Goal: Information Seeking & Learning: Find specific fact

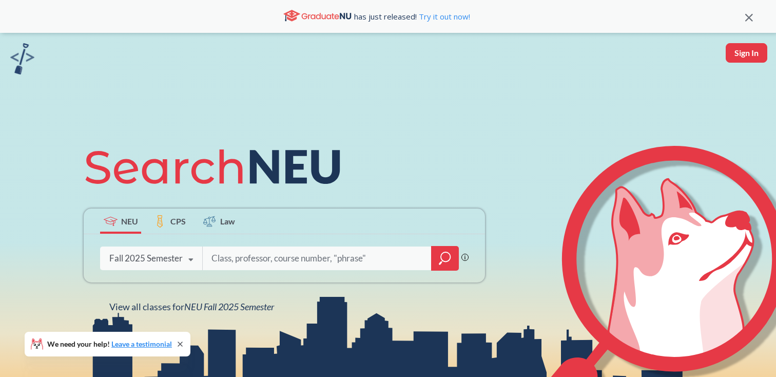
click at [246, 271] on div "Phrase search guarantees the exact search appears in the results. Ex. If you wa…" at bounding box center [285, 258] width 402 height 48
click at [246, 264] on input "search" at bounding box center [318, 259] width 214 height 22
paste input "Inquiry"
type input "graphic design Inquiry"
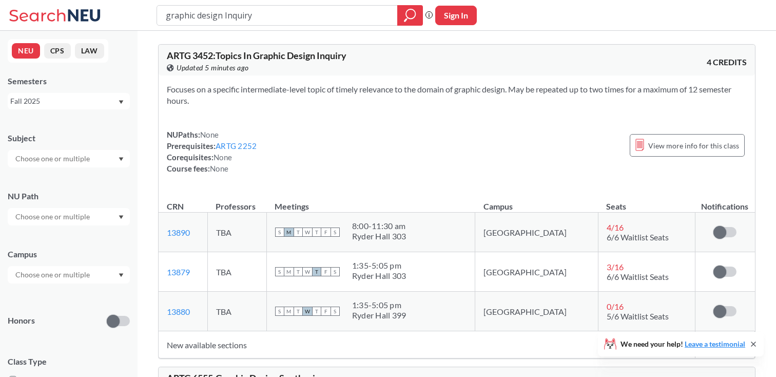
click at [234, 345] on td "New available sections" at bounding box center [427, 344] width 537 height 27
click at [190, 56] on span "ARTG 3452 : Topics In Graphic Design Inquiry" at bounding box center [257, 55] width 180 height 11
click at [198, 56] on span "ARTG 3452 : Topics In Graphic Design Inquiry" at bounding box center [257, 55] width 180 height 11
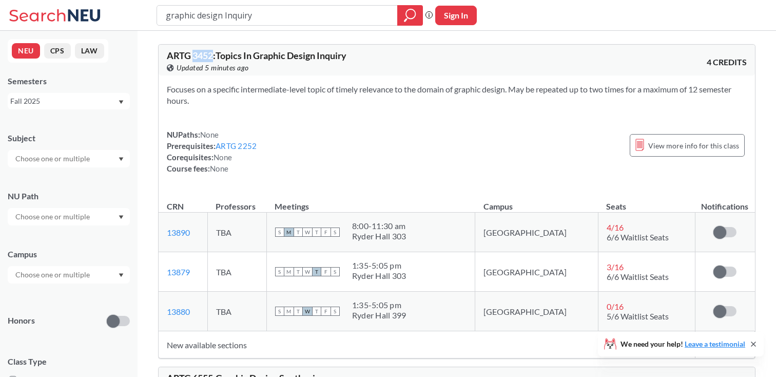
copy span "3452"
